Goal: Task Accomplishment & Management: Manage account settings

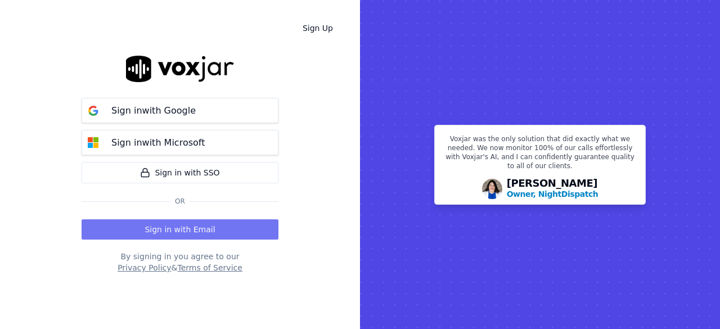
click at [176, 224] on button "Sign in with Email" at bounding box center [180, 229] width 197 height 20
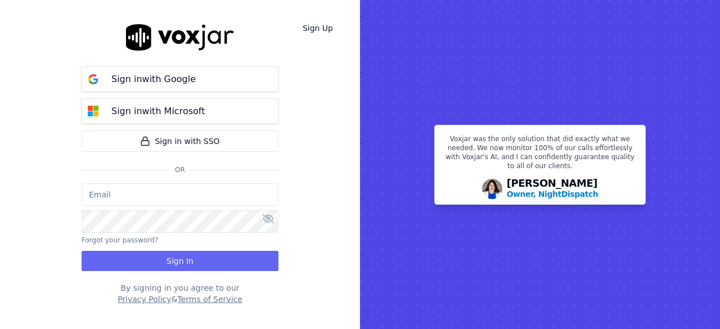
type input "jtamay@asilpc.com"
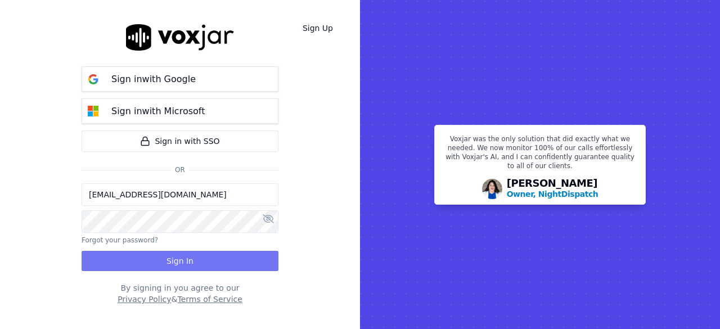
click at [173, 260] on button "Sign In" at bounding box center [180, 261] width 197 height 20
